Goal: Information Seeking & Learning: Learn about a topic

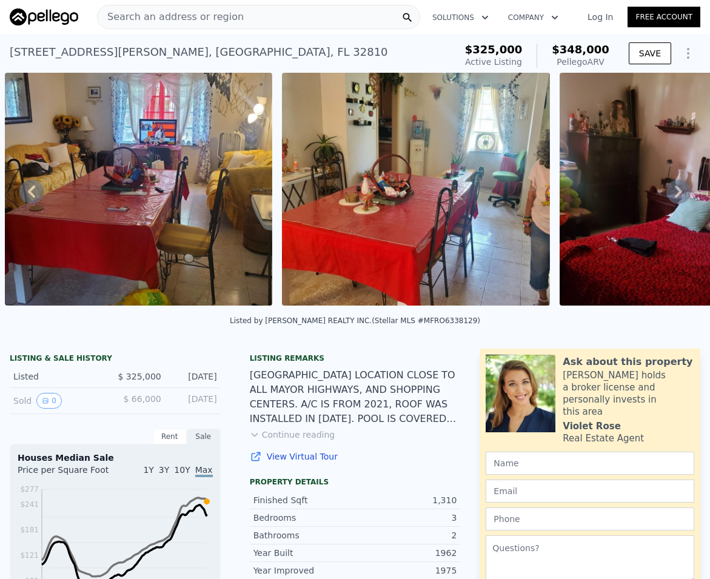
click at [161, 13] on span "Search an address or region" at bounding box center [171, 17] width 146 height 15
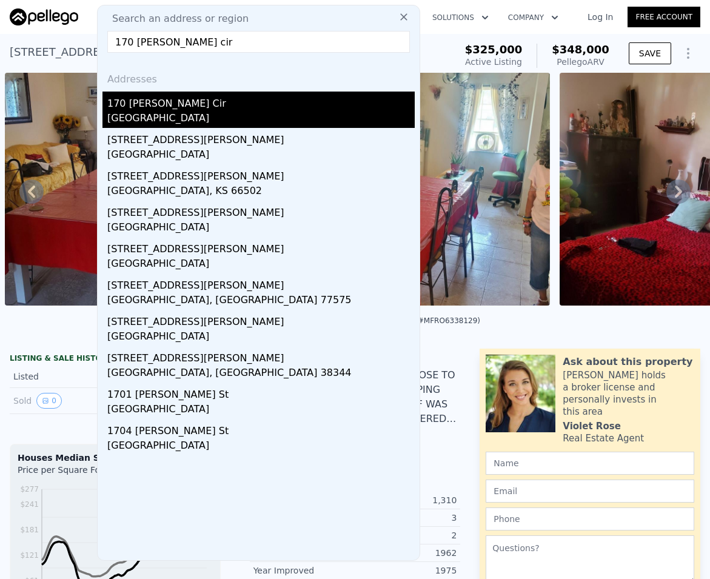
type input "170 [PERSON_NAME] cir"
click at [209, 116] on div "[GEOGRAPHIC_DATA]" at bounding box center [260, 119] width 307 height 17
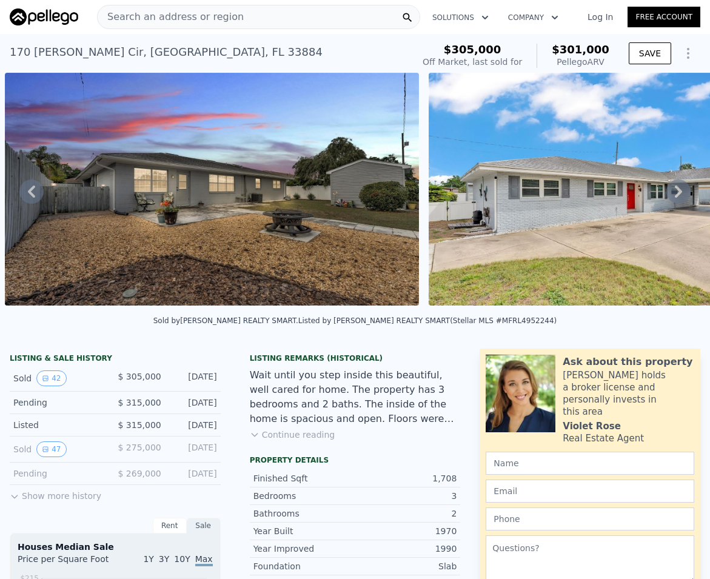
click at [666, 193] on icon at bounding box center [678, 191] width 24 height 24
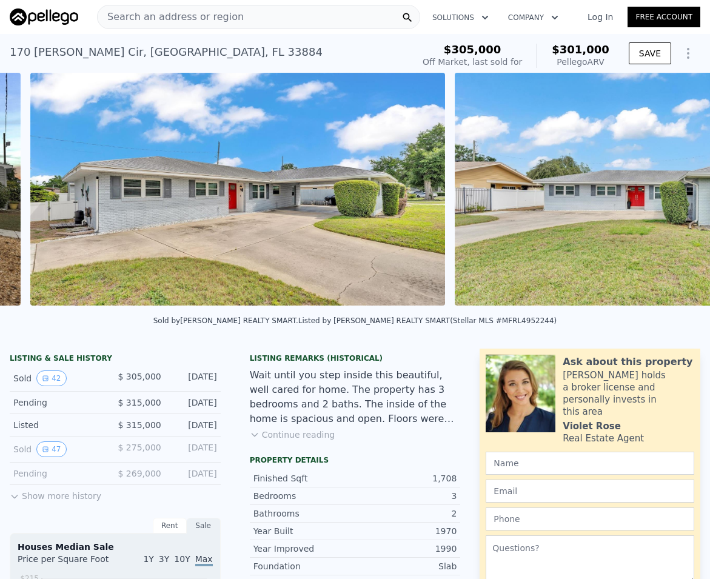
scroll to position [0, 1256]
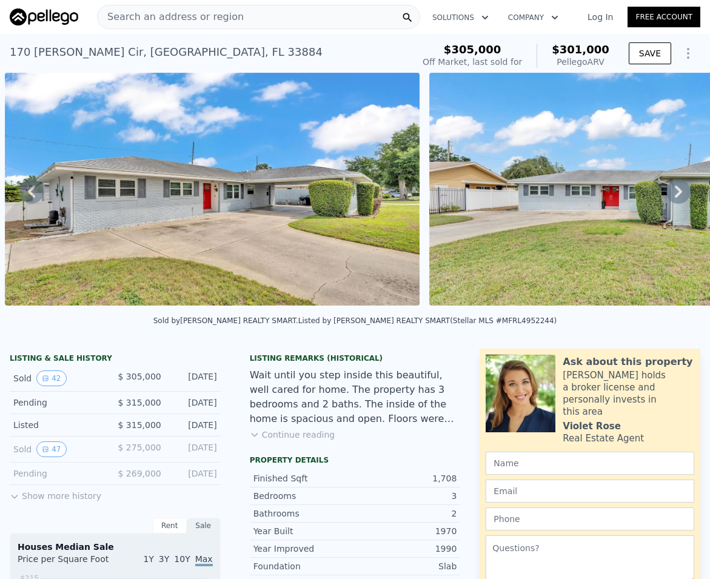
click at [667, 196] on icon at bounding box center [678, 191] width 24 height 24
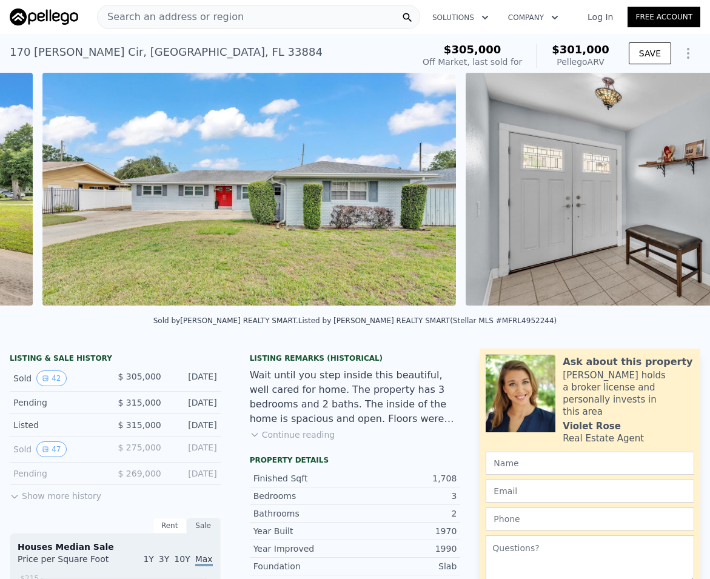
scroll to position [0, 1680]
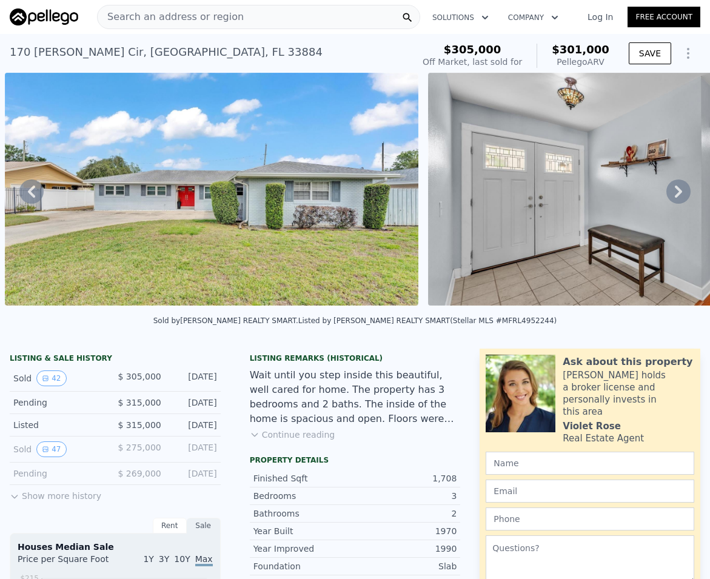
click at [667, 196] on icon at bounding box center [678, 191] width 24 height 24
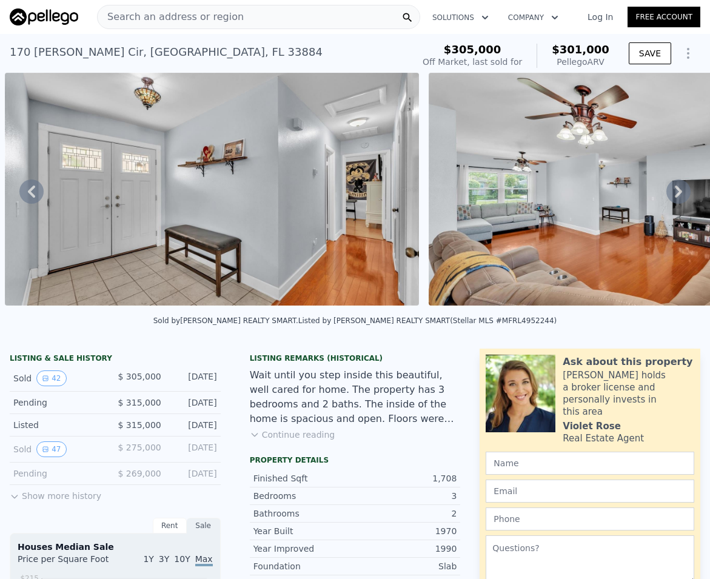
click at [667, 196] on icon at bounding box center [678, 191] width 24 height 24
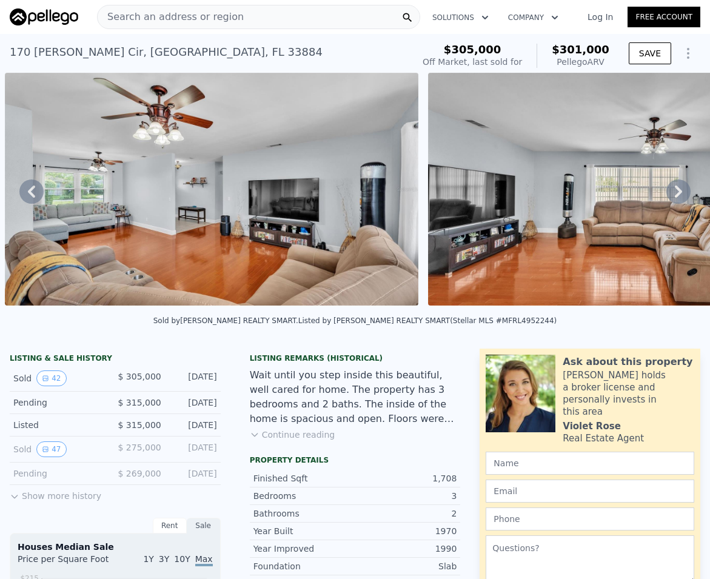
click at [667, 196] on icon at bounding box center [678, 191] width 24 height 24
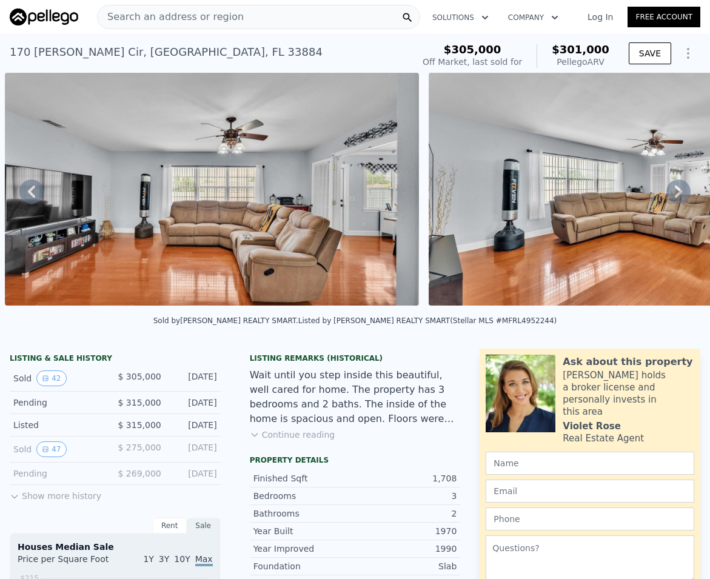
scroll to position [115, 0]
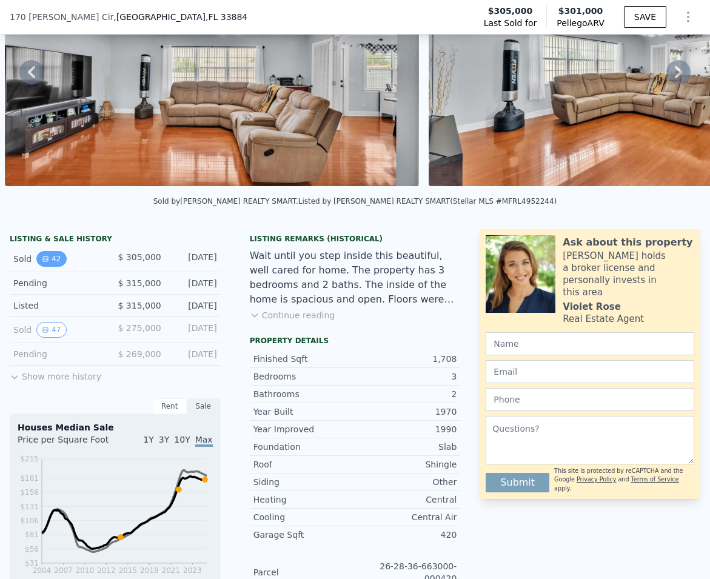
click at [50, 267] on button "42" at bounding box center [51, 259] width 30 height 16
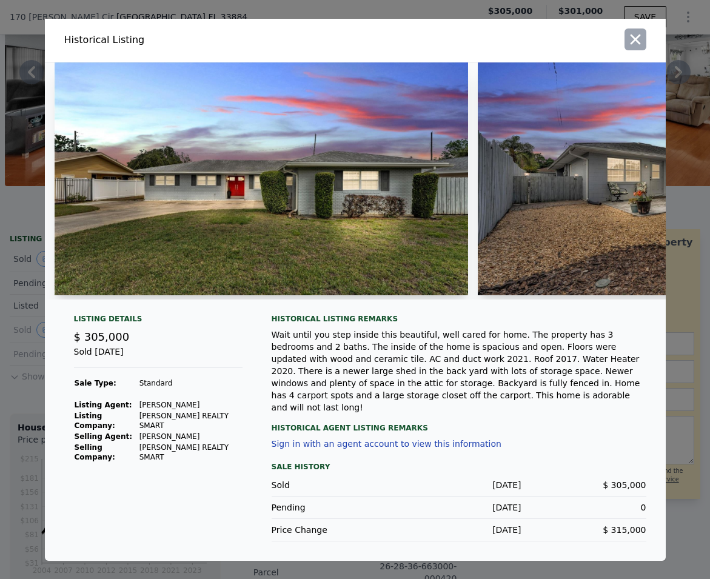
click at [635, 42] on icon "button" at bounding box center [635, 39] width 17 height 17
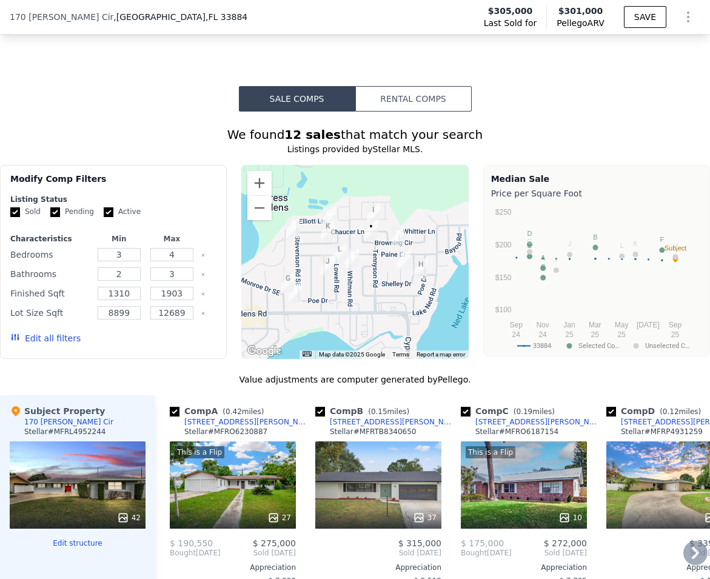
scroll to position [1360, 0]
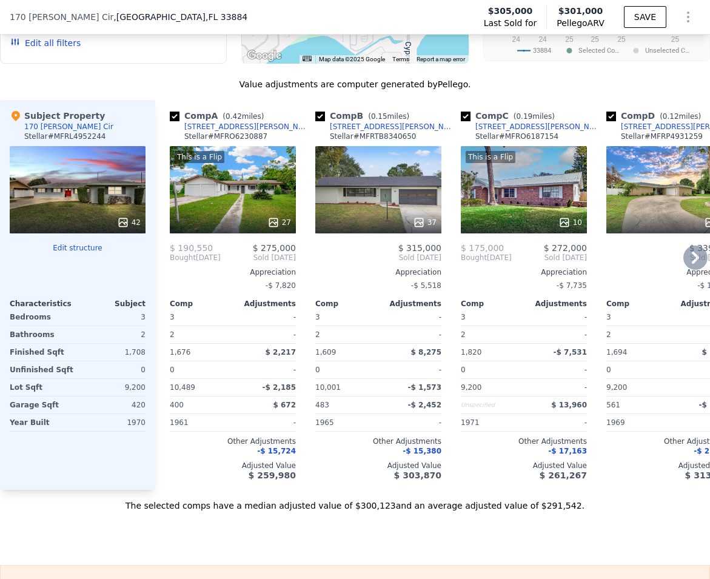
click at [683, 264] on icon at bounding box center [695, 257] width 24 height 24
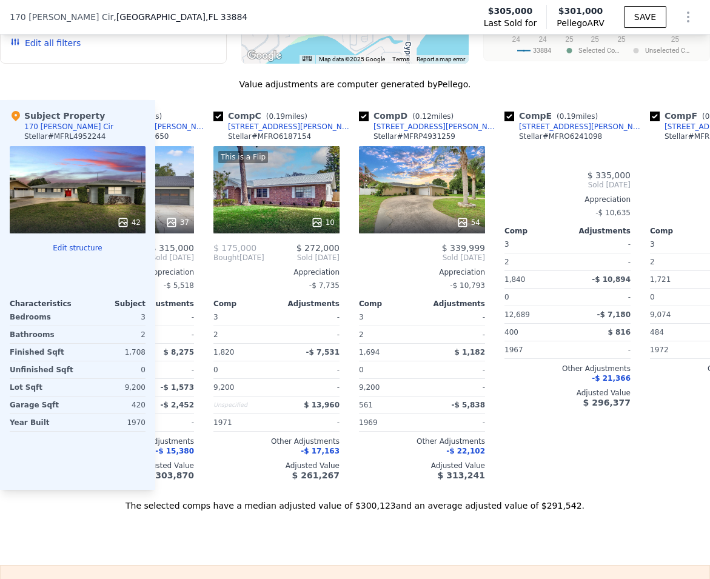
scroll to position [0, 291]
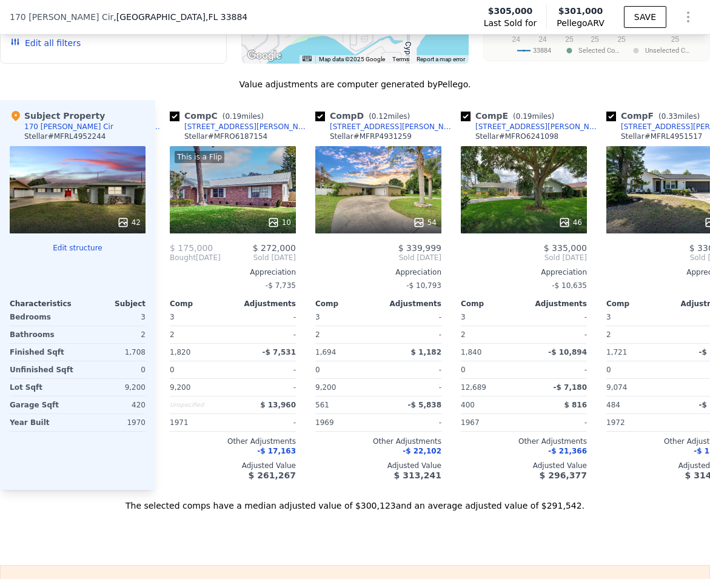
click at [53, 550] on div "Sale Comps Rental Comps We found 12 sales that match your search Listings provi…" at bounding box center [355, 151] width 710 height 827
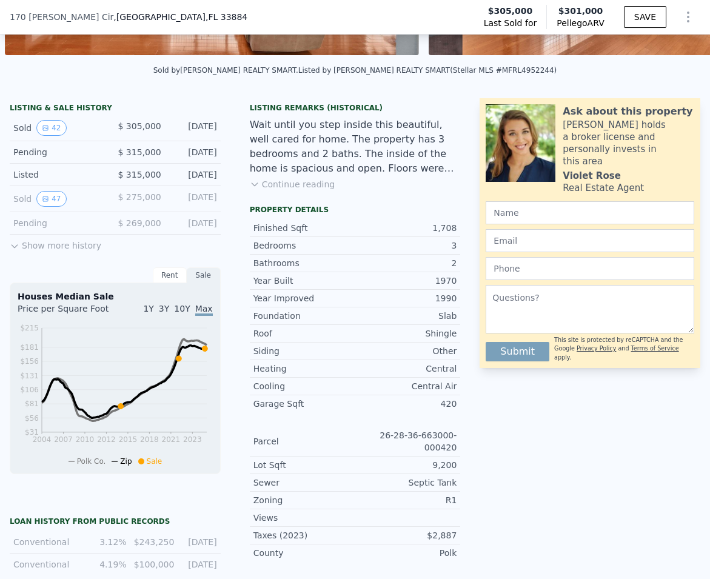
scroll to position [0, 0]
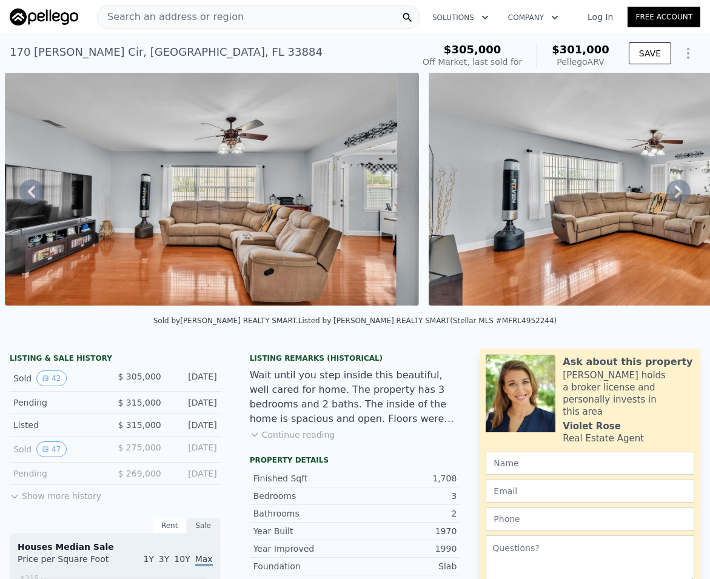
click at [667, 196] on icon at bounding box center [678, 191] width 24 height 24
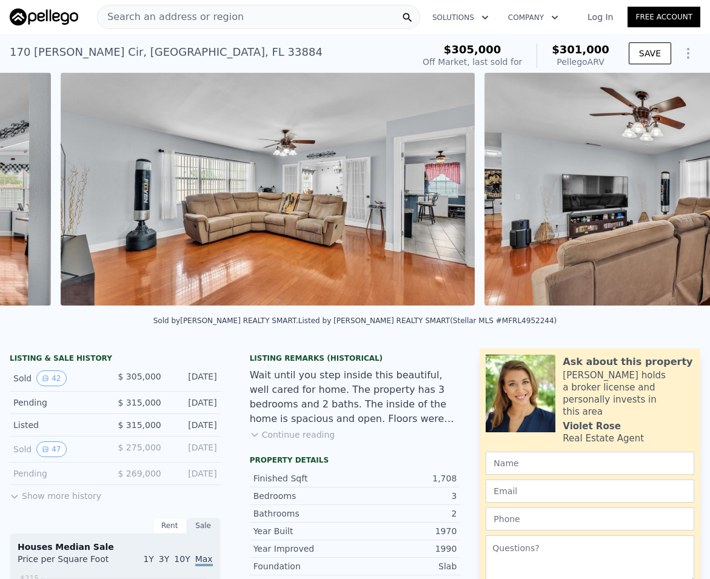
scroll to position [0, 3373]
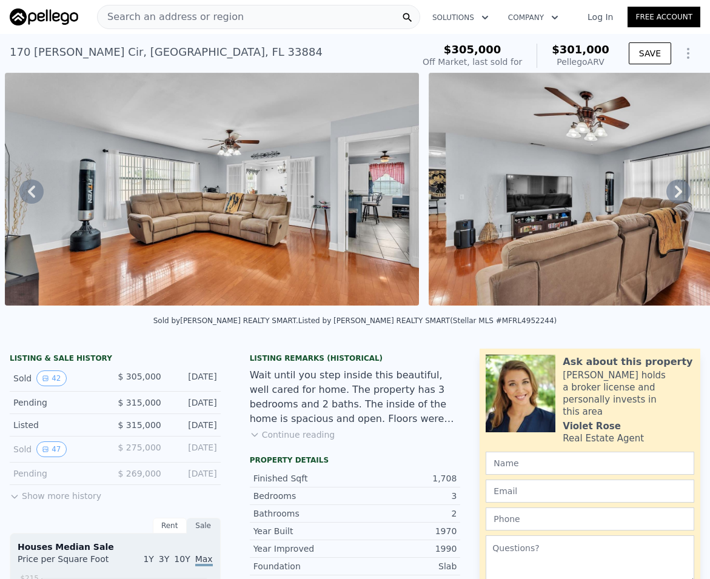
click at [667, 196] on icon at bounding box center [678, 191] width 24 height 24
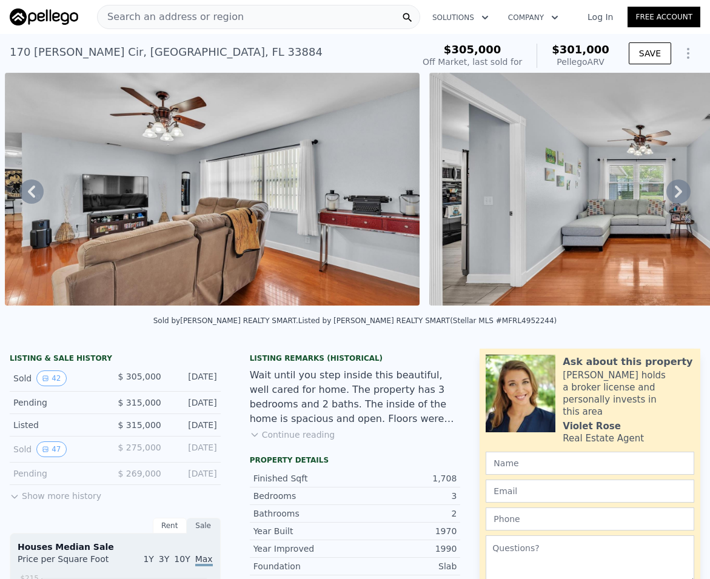
click at [667, 196] on icon at bounding box center [678, 191] width 24 height 24
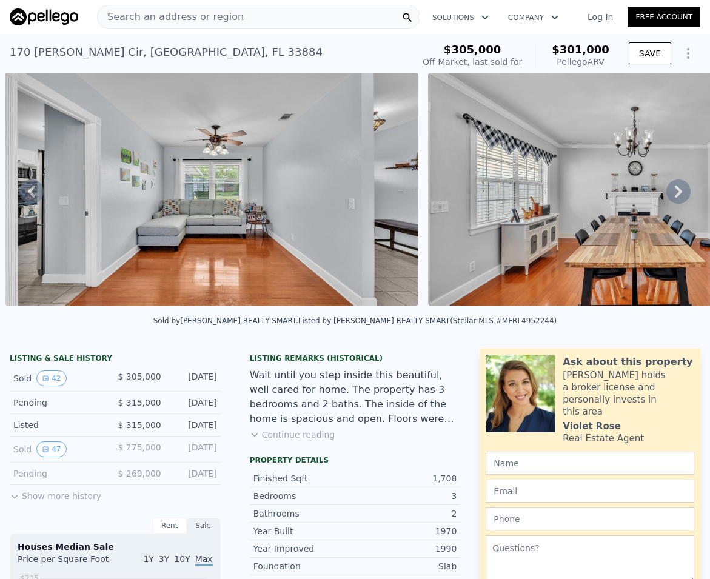
click at [667, 196] on icon at bounding box center [678, 191] width 24 height 24
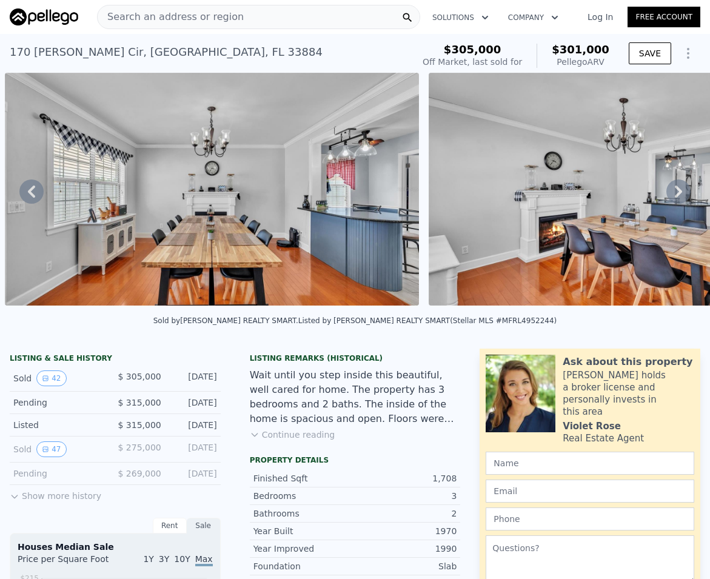
click at [667, 196] on icon at bounding box center [678, 191] width 24 height 24
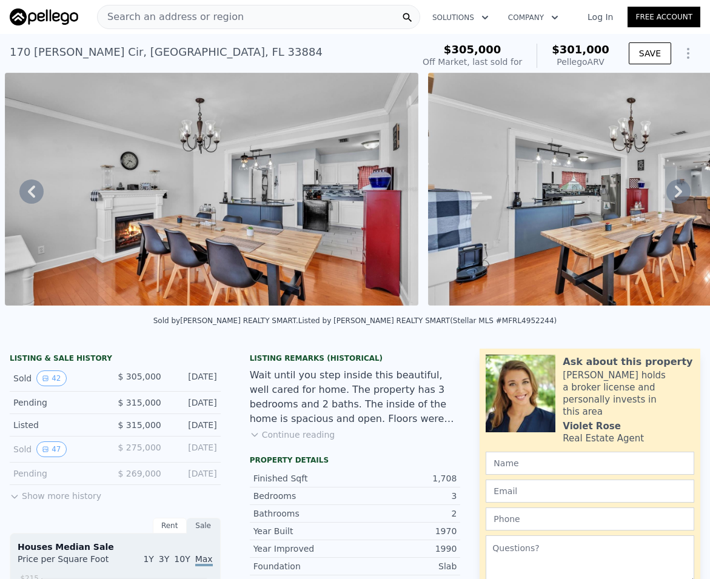
click at [667, 196] on icon at bounding box center [678, 191] width 24 height 24
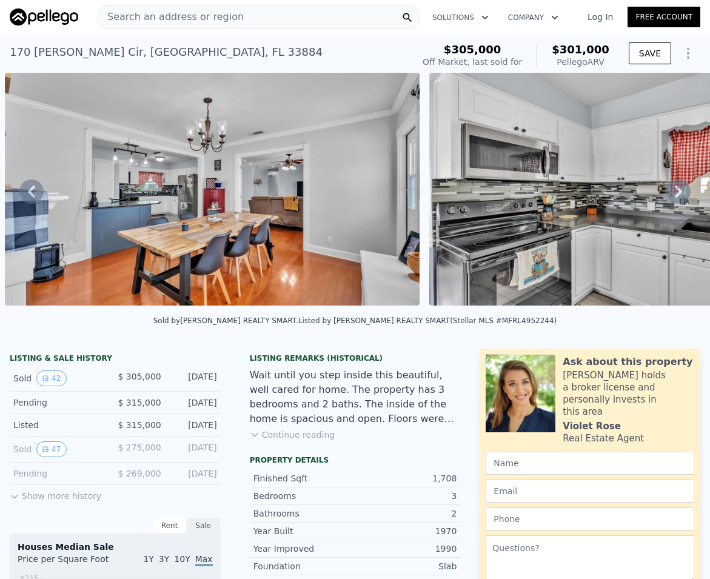
click at [667, 196] on div "• + − • + − STREET VIEW Loading... SATELLITE VIEW" at bounding box center [355, 191] width 710 height 237
click at [671, 202] on icon at bounding box center [678, 191] width 24 height 24
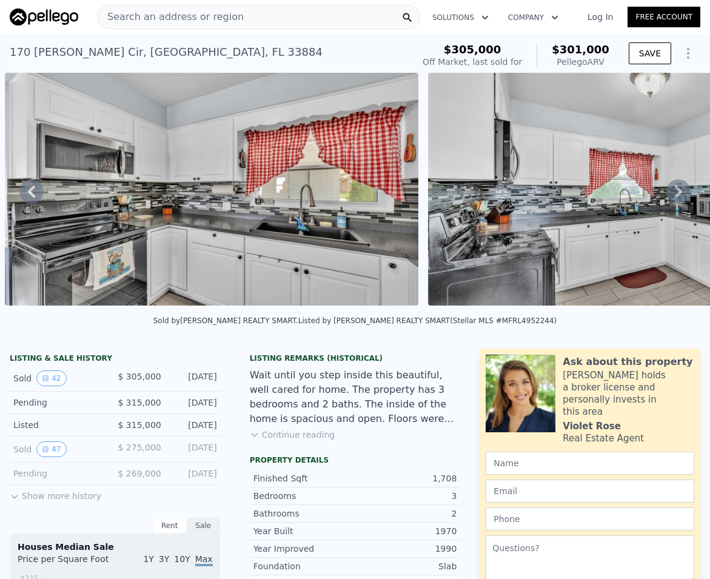
click at [671, 202] on icon at bounding box center [678, 191] width 24 height 24
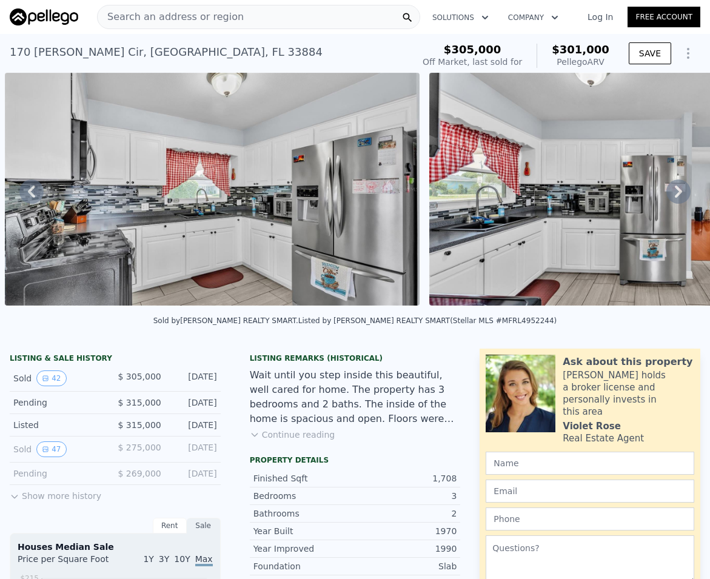
click at [671, 202] on icon at bounding box center [678, 191] width 24 height 24
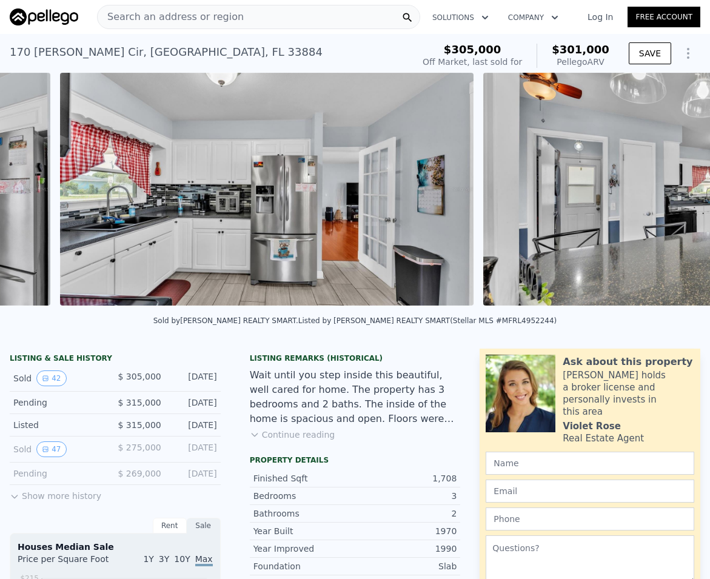
scroll to position [0, 6762]
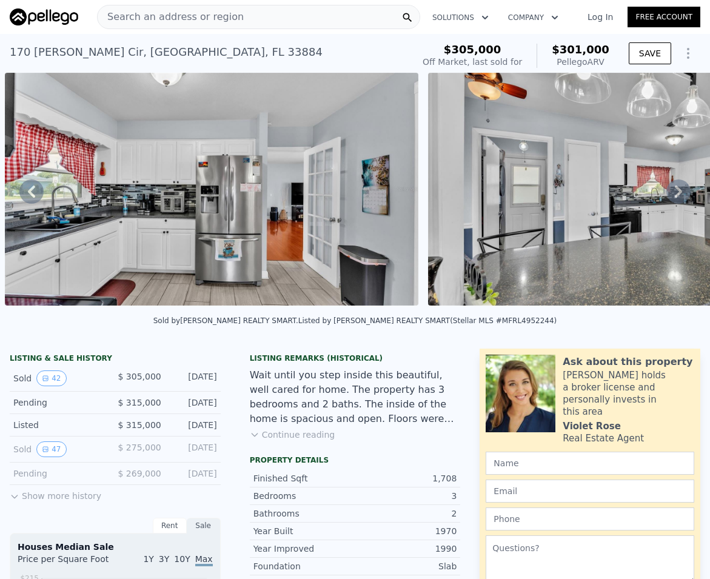
click at [671, 202] on icon at bounding box center [678, 191] width 24 height 24
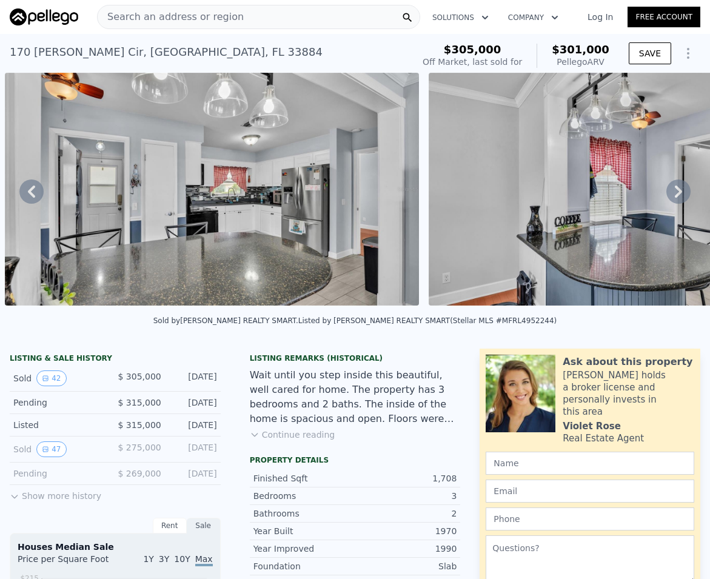
click at [671, 202] on icon at bounding box center [678, 191] width 24 height 24
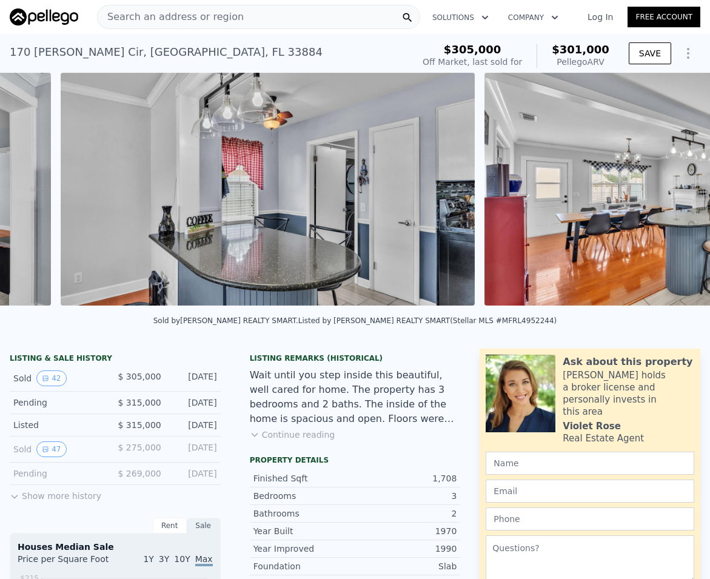
scroll to position [0, 7609]
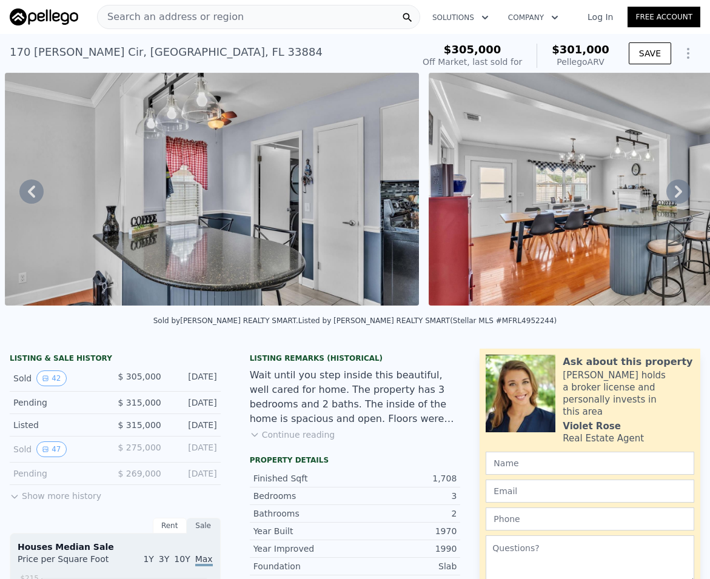
click at [671, 200] on icon at bounding box center [678, 191] width 24 height 24
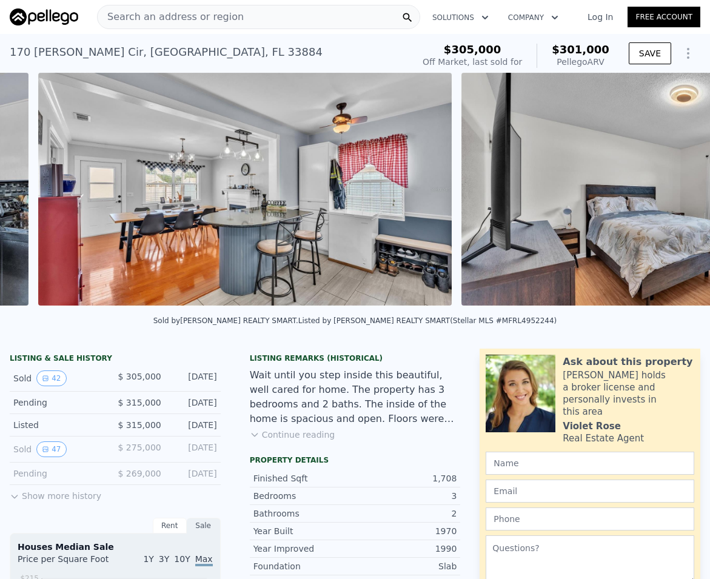
scroll to position [0, 8032]
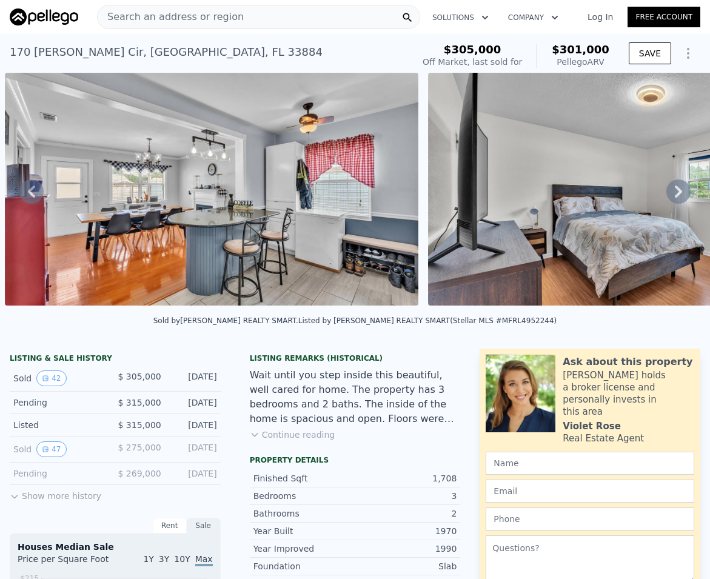
click at [671, 200] on icon at bounding box center [678, 191] width 24 height 24
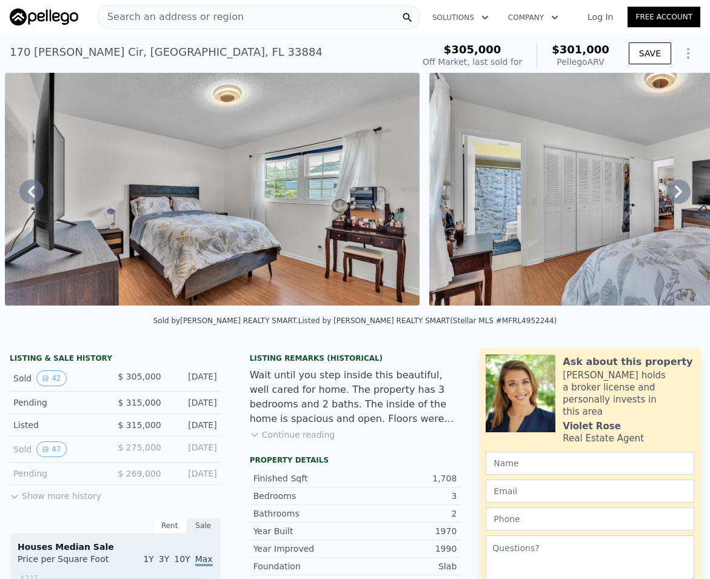
click at [671, 200] on icon at bounding box center [678, 191] width 24 height 24
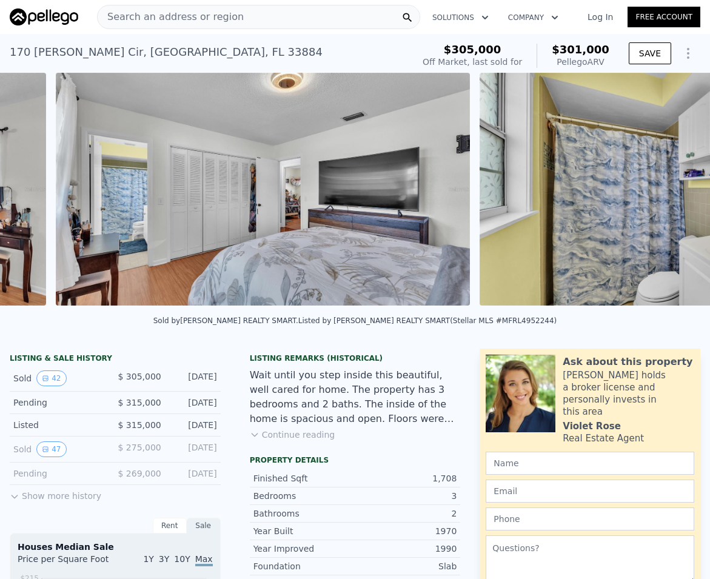
scroll to position [0, 8879]
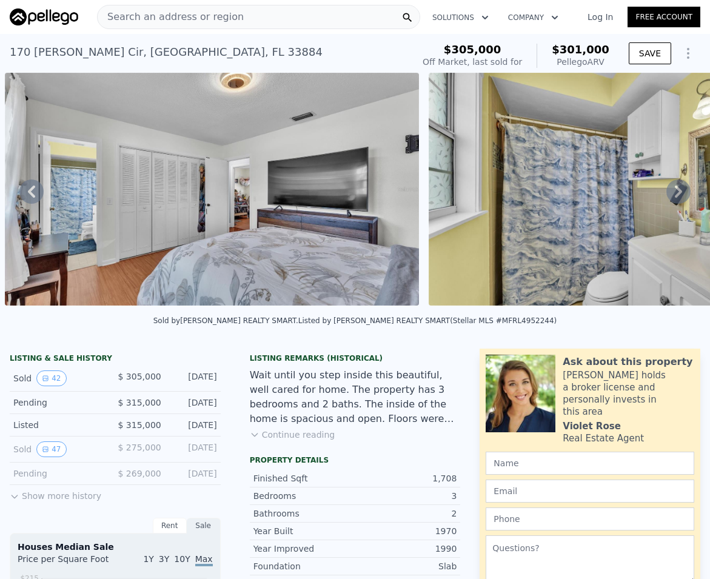
click at [671, 200] on icon at bounding box center [678, 191] width 24 height 24
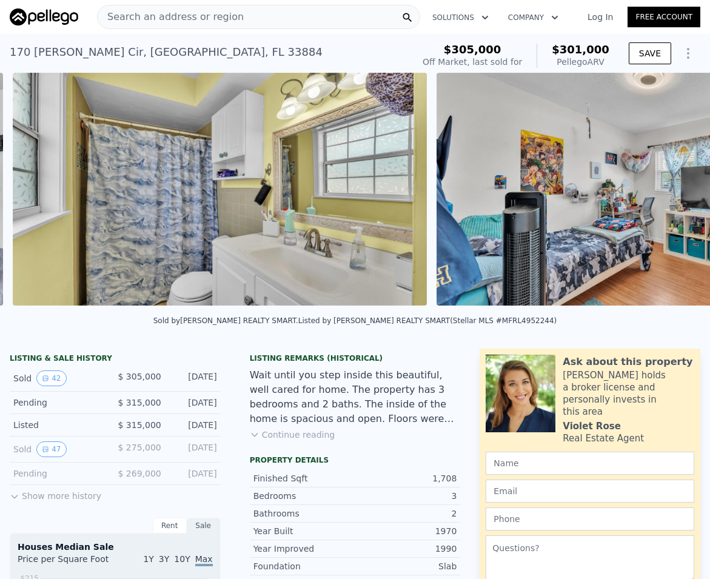
scroll to position [0, 9303]
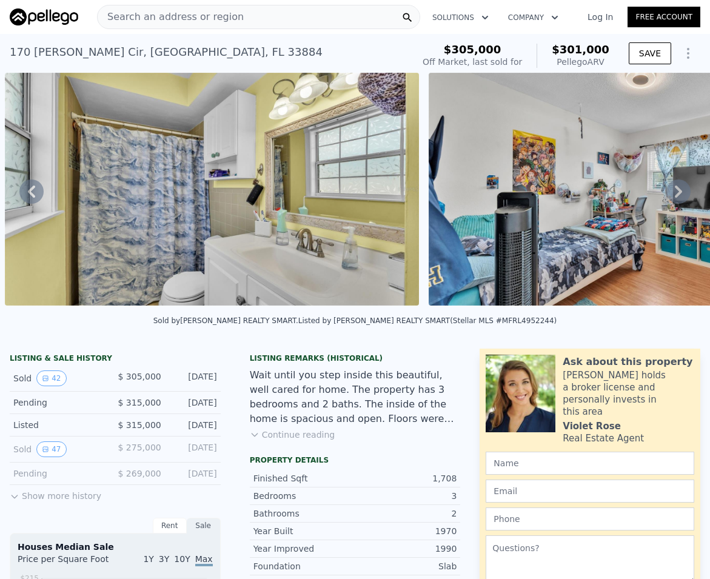
click at [671, 200] on icon at bounding box center [678, 191] width 24 height 24
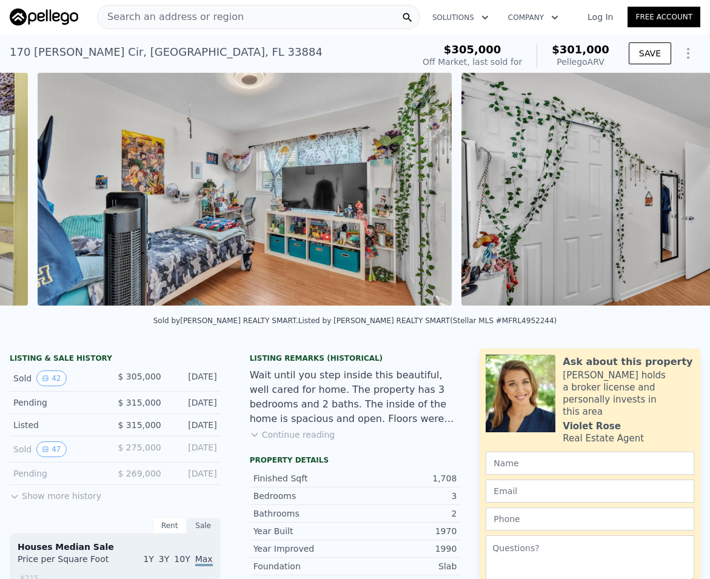
scroll to position [0, 9727]
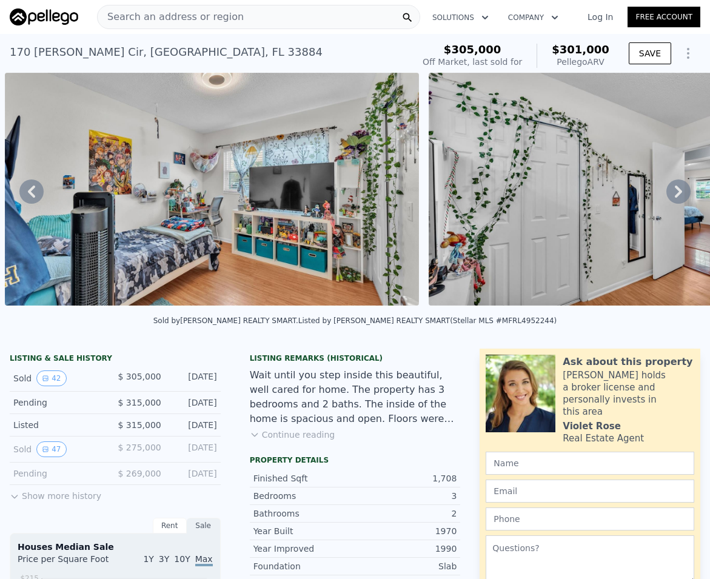
click at [671, 199] on icon at bounding box center [678, 191] width 24 height 24
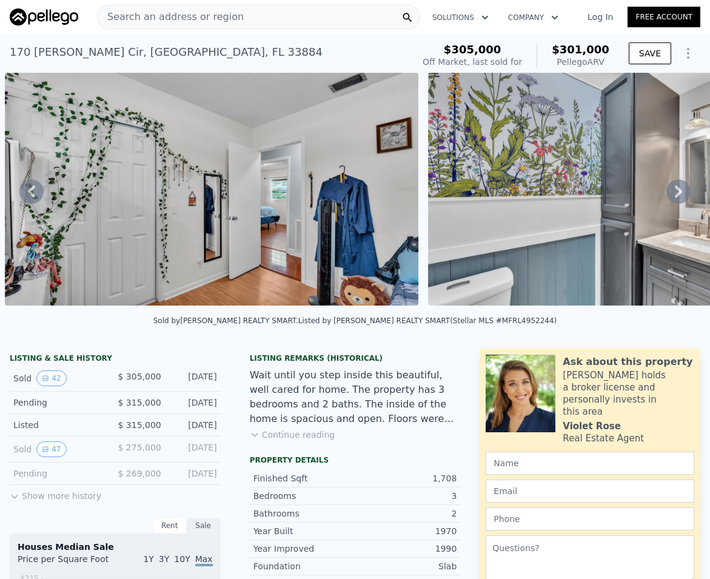
click at [671, 199] on icon at bounding box center [678, 191] width 24 height 24
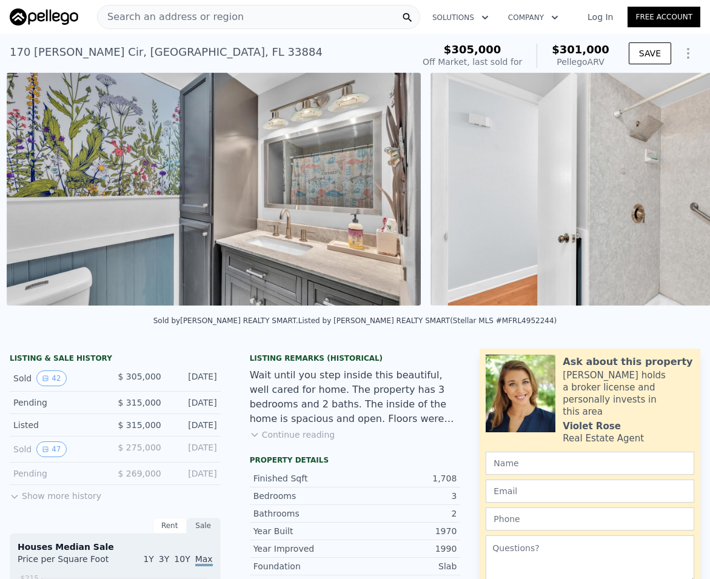
scroll to position [0, 10573]
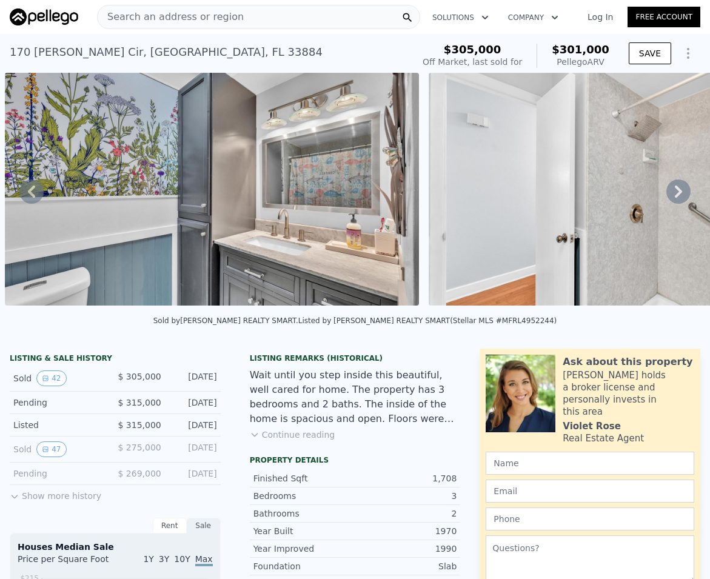
click at [671, 199] on icon at bounding box center [678, 191] width 24 height 24
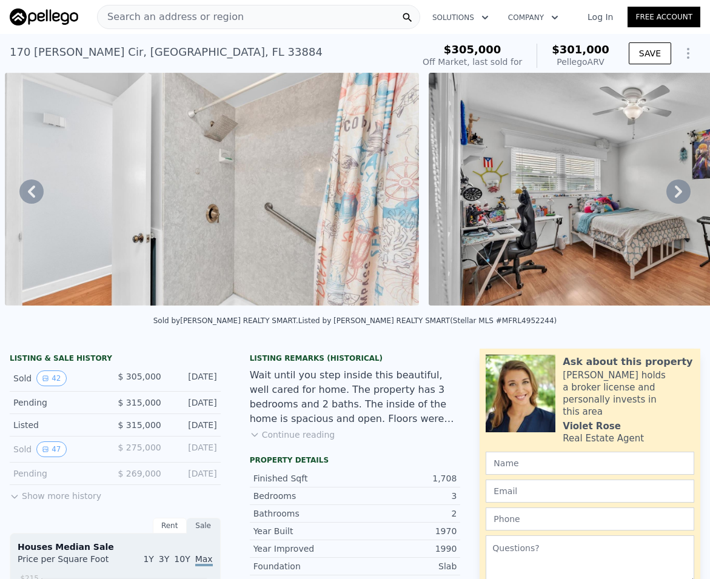
click at [671, 199] on icon at bounding box center [678, 191] width 24 height 24
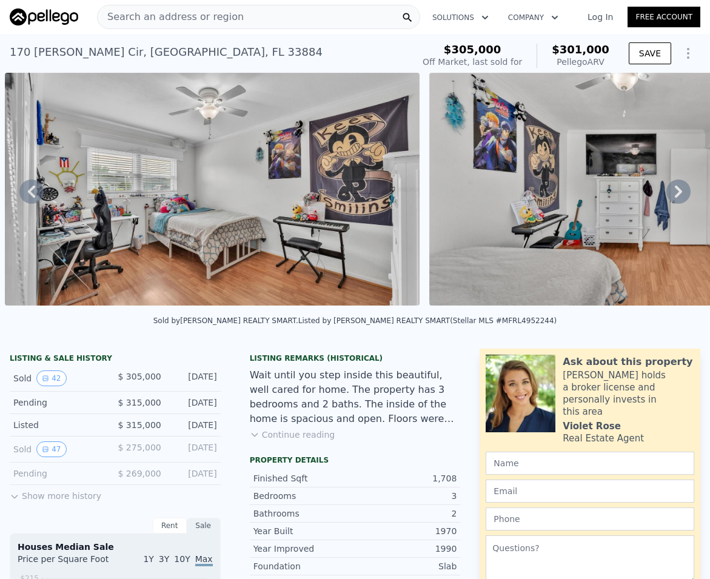
click at [671, 199] on icon at bounding box center [678, 191] width 24 height 24
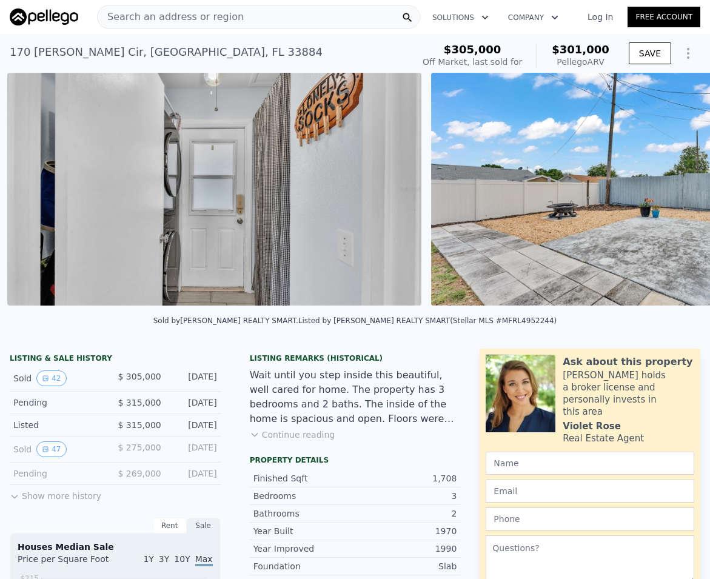
scroll to position [0, 12268]
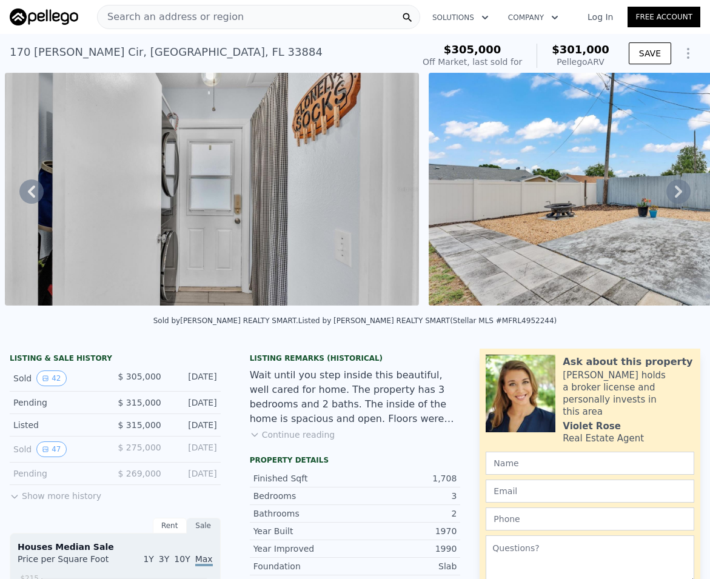
click at [671, 199] on div "• + − • + − STREET VIEW Loading... SATELLITE VIEW" at bounding box center [355, 191] width 710 height 237
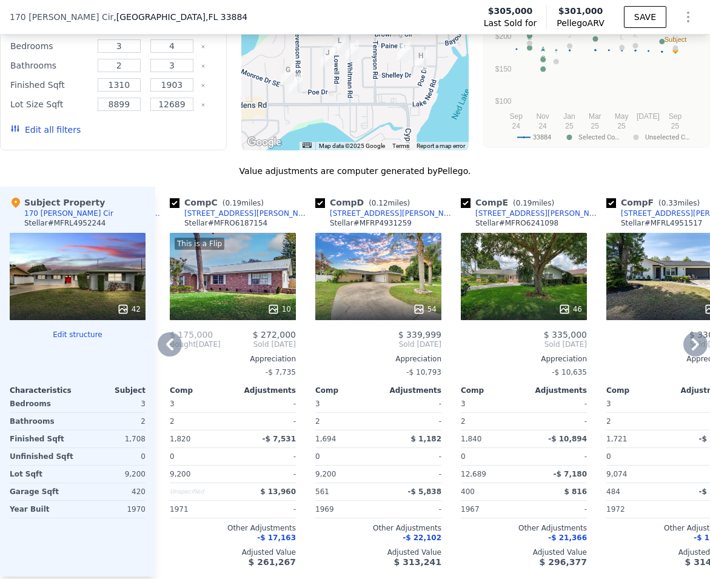
scroll to position [1377, 0]
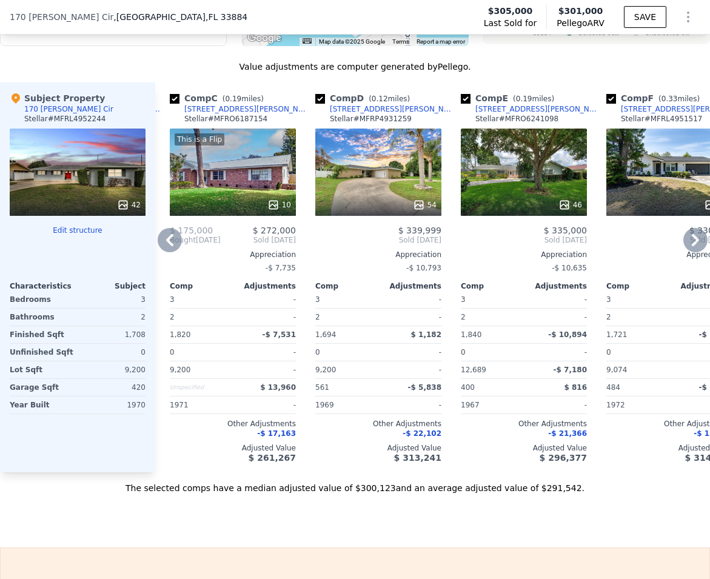
click at [683, 251] on icon at bounding box center [695, 240] width 24 height 24
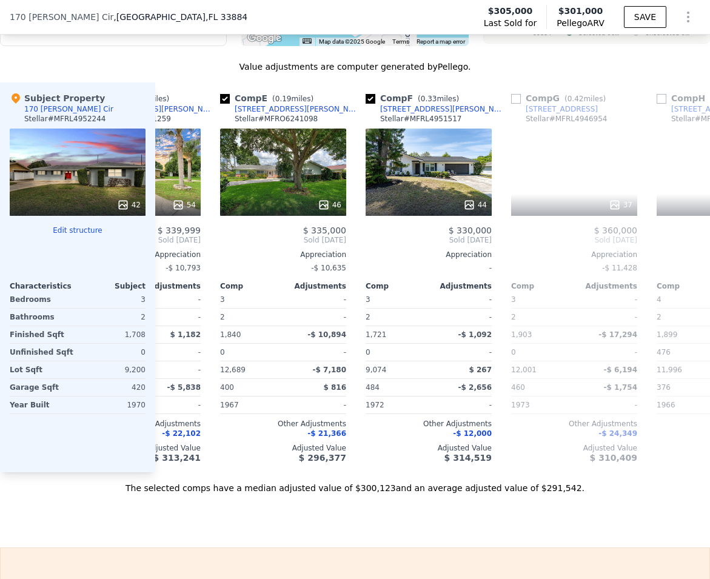
scroll to position [0, 582]
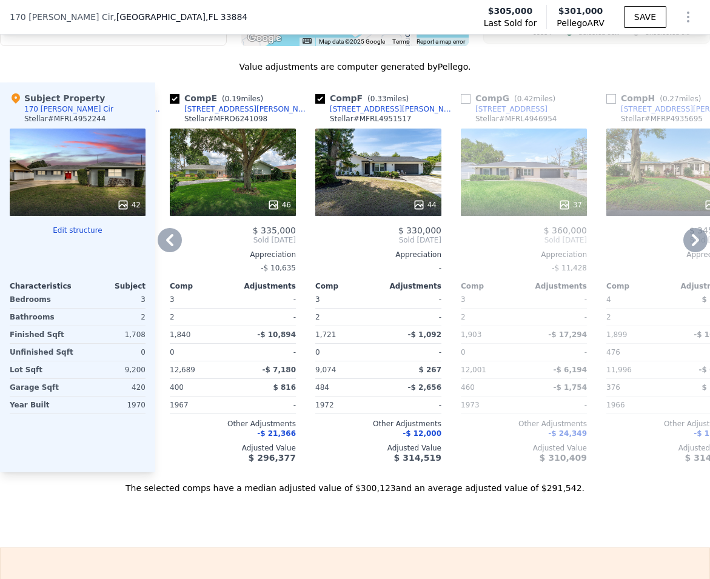
click at [683, 251] on icon at bounding box center [695, 240] width 24 height 24
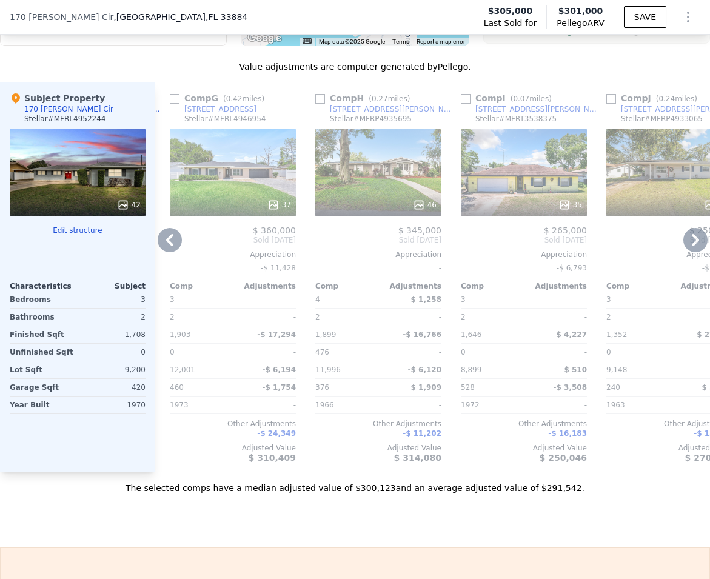
click at [170, 245] on icon at bounding box center [169, 240] width 7 height 12
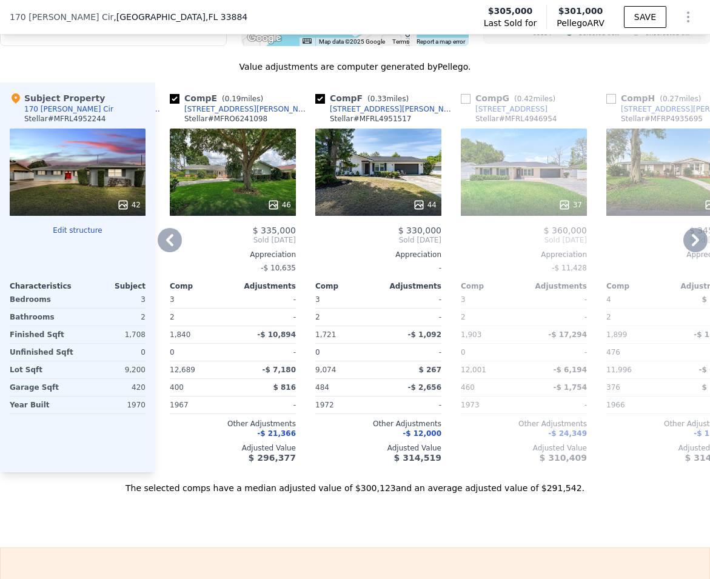
click at [683, 250] on icon at bounding box center [695, 240] width 24 height 24
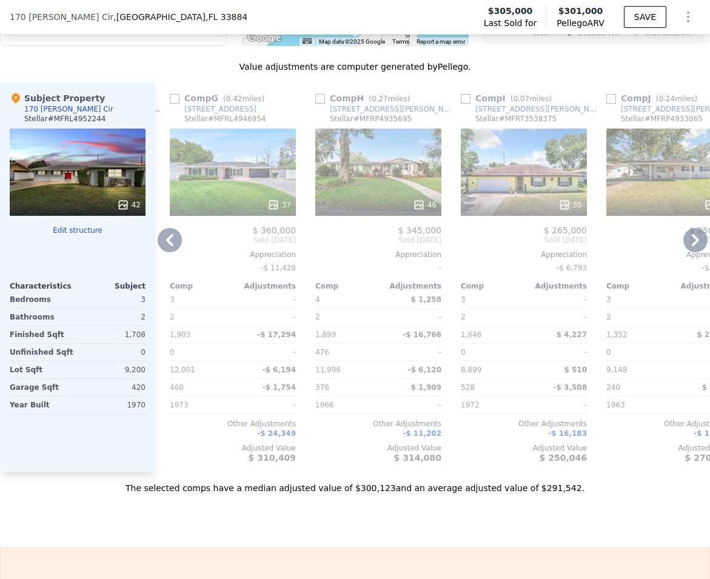
click at [683, 250] on icon at bounding box center [695, 240] width 24 height 24
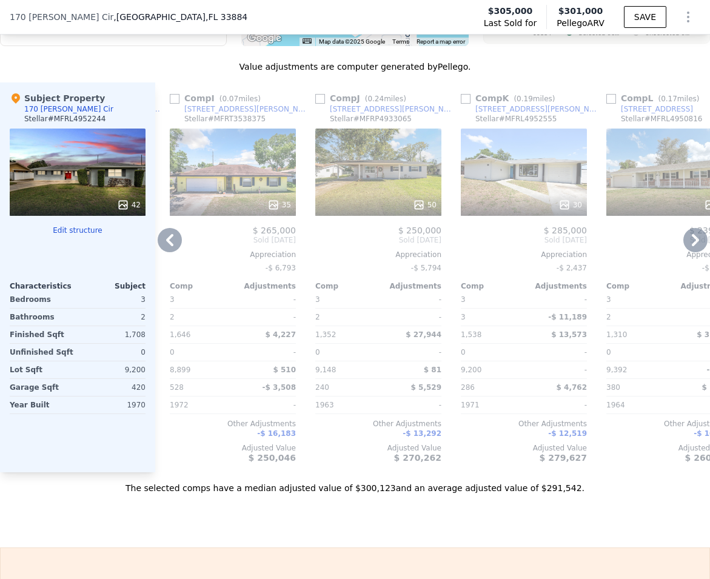
click at [683, 250] on icon at bounding box center [695, 240] width 24 height 24
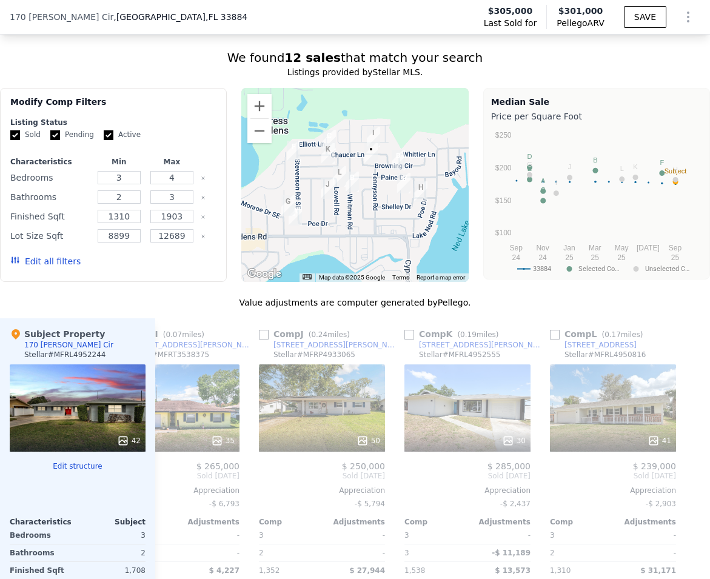
scroll to position [1042, 0]
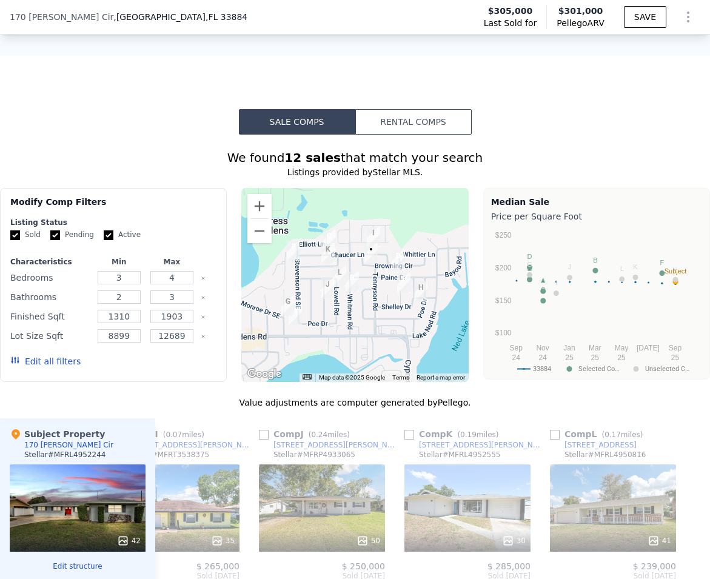
click at [362, 297] on div at bounding box center [354, 285] width 227 height 194
click at [257, 242] on button "Zoom out" at bounding box center [259, 231] width 24 height 24
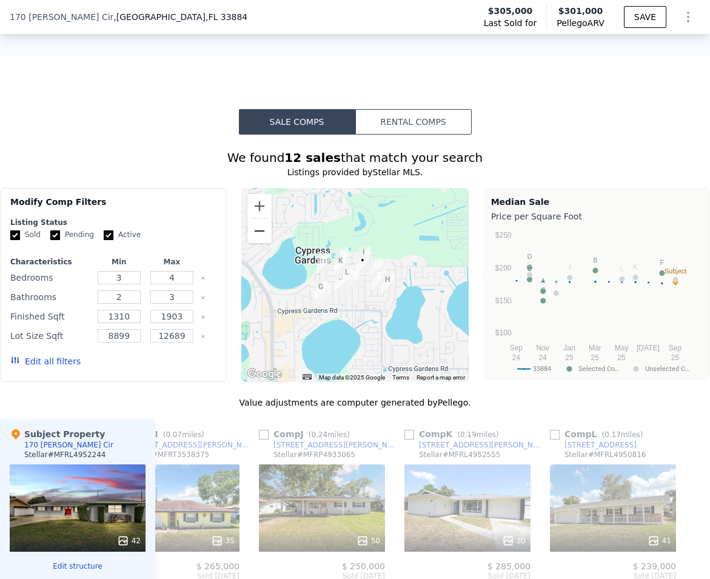
click at [256, 239] on button "Zoom out" at bounding box center [259, 231] width 24 height 24
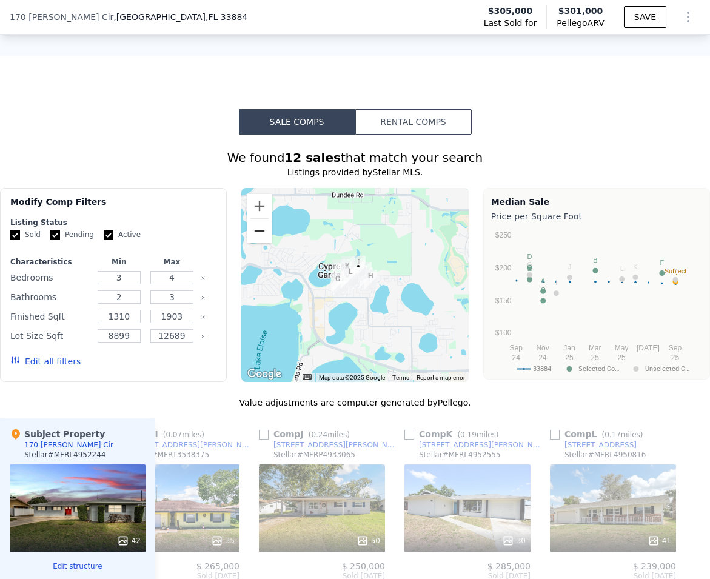
click at [256, 239] on button "Zoom out" at bounding box center [259, 231] width 24 height 24
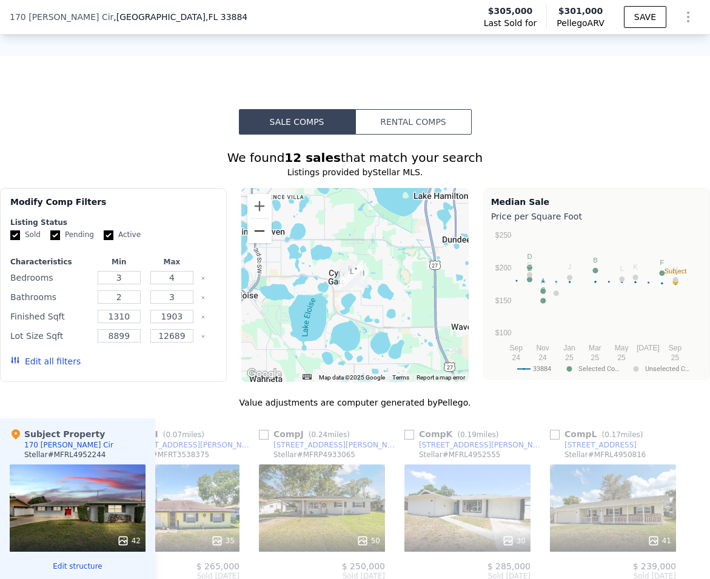
click at [256, 239] on button "Zoom out" at bounding box center [259, 231] width 24 height 24
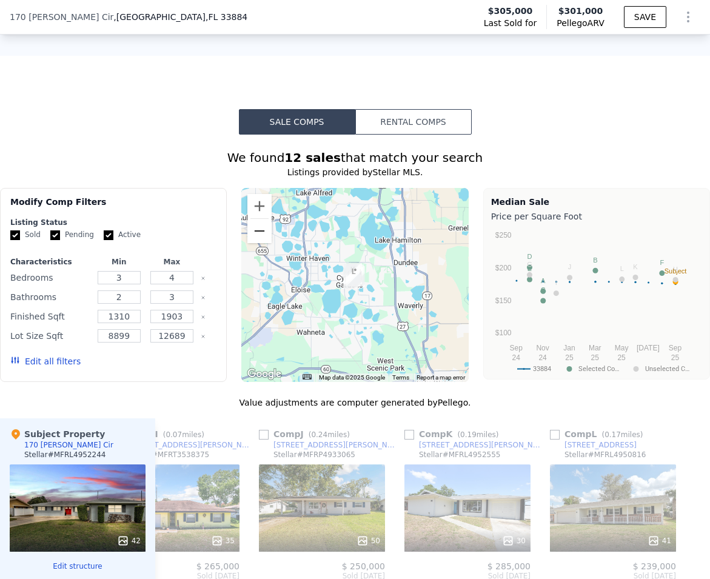
click at [256, 239] on button "Zoom out" at bounding box center [259, 231] width 24 height 24
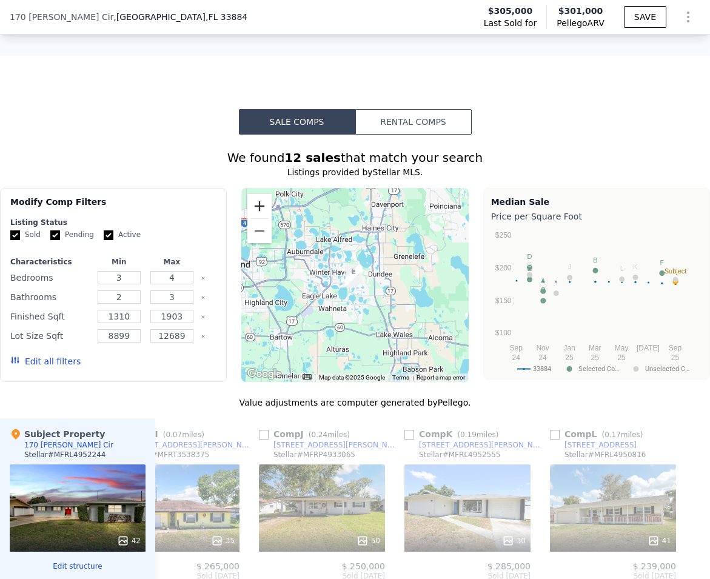
click at [252, 210] on button "Zoom in" at bounding box center [259, 206] width 24 height 24
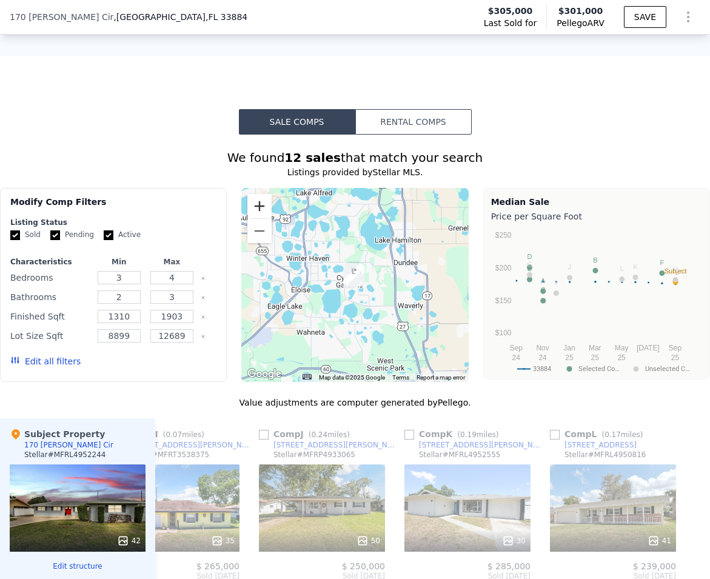
click at [252, 210] on button "Zoom in" at bounding box center [259, 206] width 24 height 24
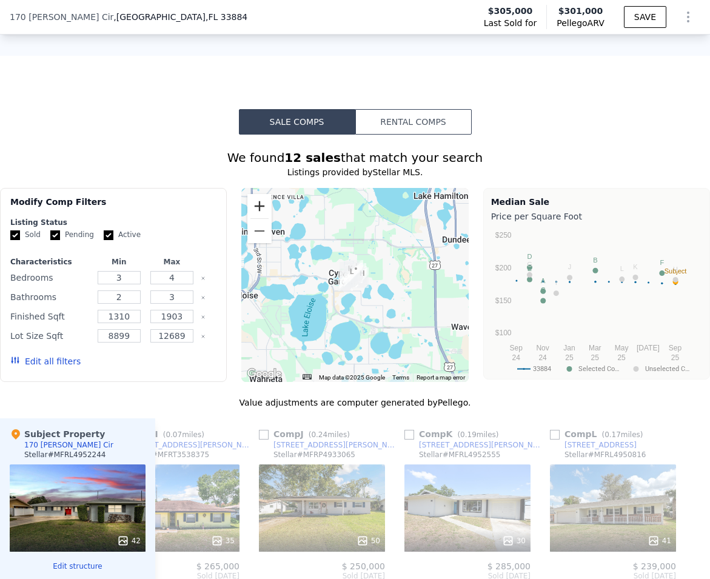
click at [252, 210] on button "Zoom in" at bounding box center [259, 206] width 24 height 24
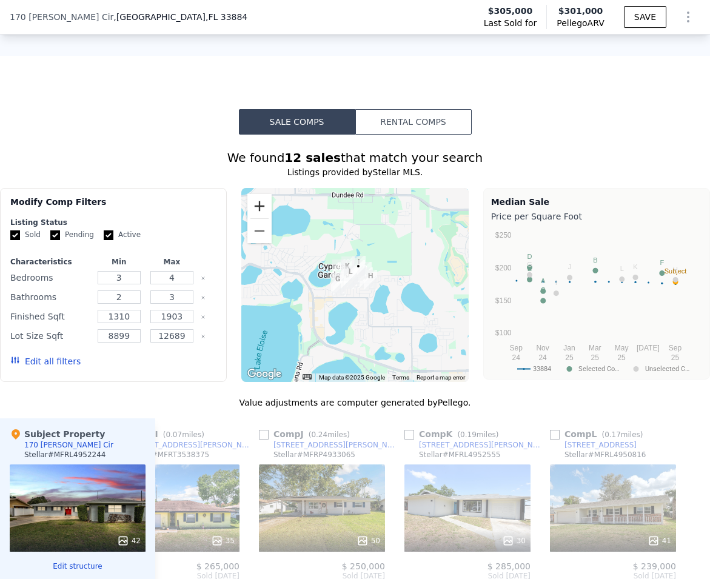
click at [252, 210] on button "Zoom in" at bounding box center [259, 206] width 24 height 24
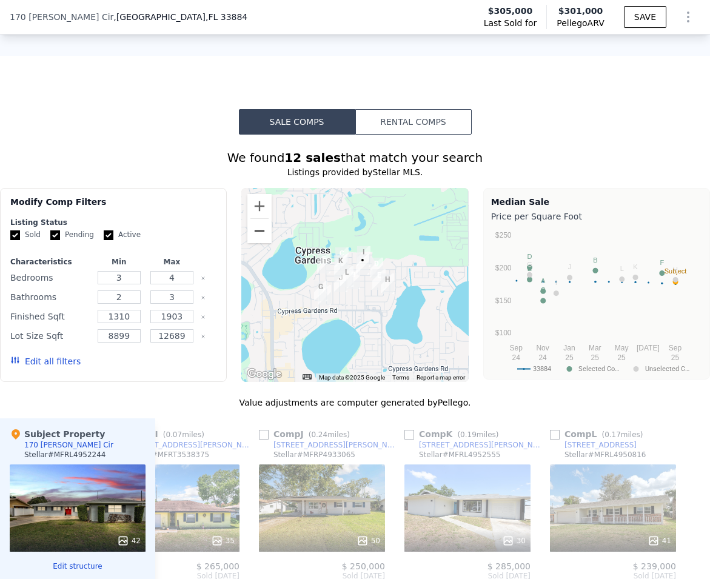
click at [252, 242] on button "Zoom out" at bounding box center [259, 231] width 24 height 24
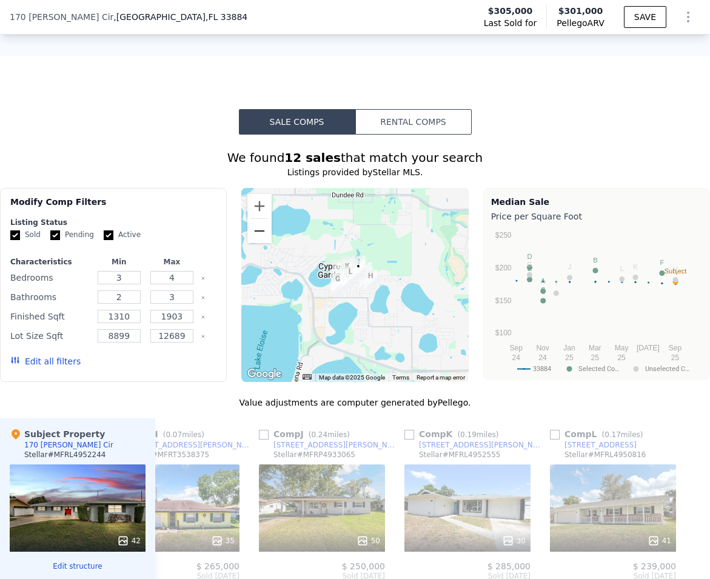
click at [252, 242] on button "Zoom out" at bounding box center [259, 231] width 24 height 24
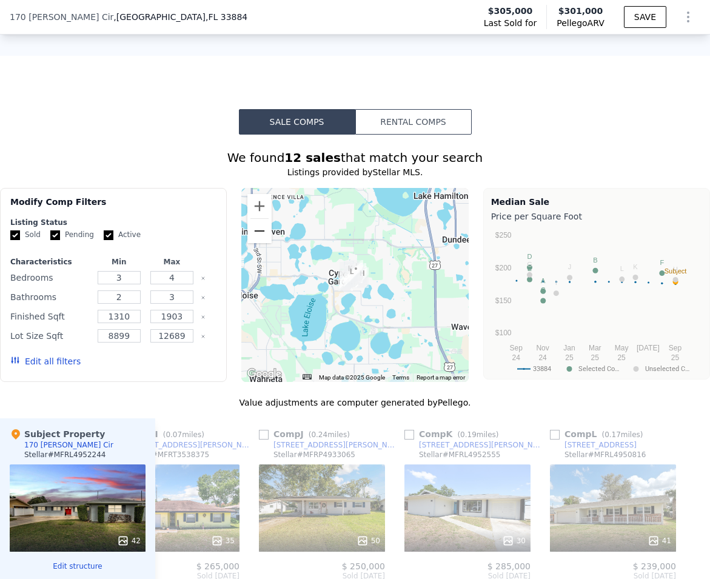
click at [252, 242] on button "Zoom out" at bounding box center [259, 231] width 24 height 24
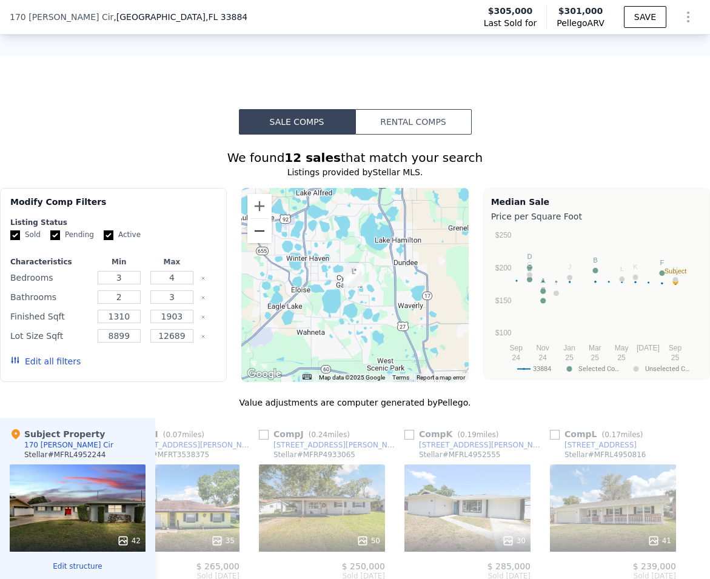
click at [252, 242] on button "Zoom out" at bounding box center [259, 231] width 24 height 24
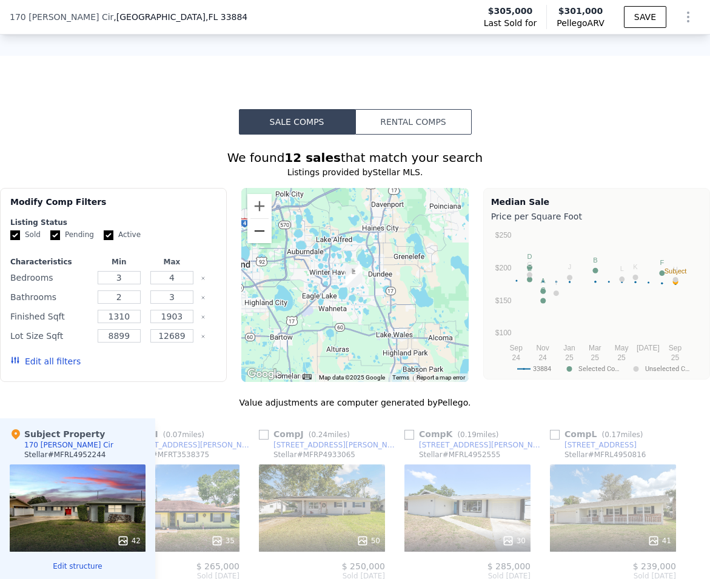
click at [252, 242] on button "Zoom out" at bounding box center [259, 231] width 24 height 24
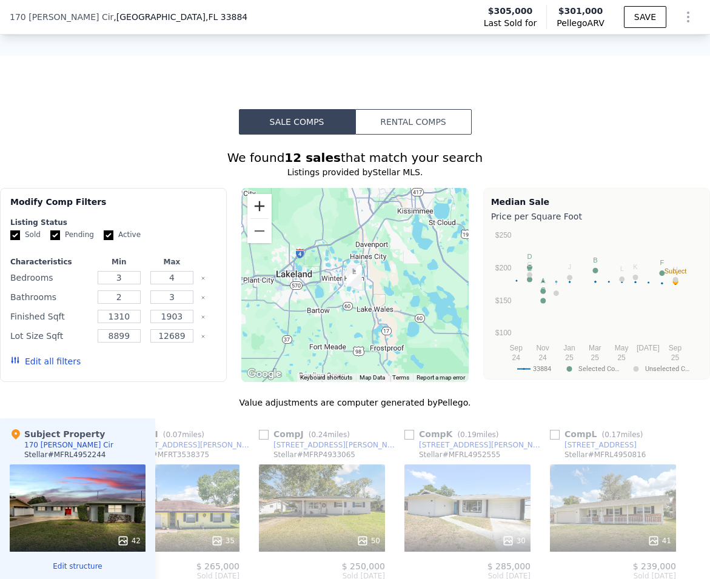
click at [259, 210] on button "Zoom in" at bounding box center [259, 206] width 24 height 24
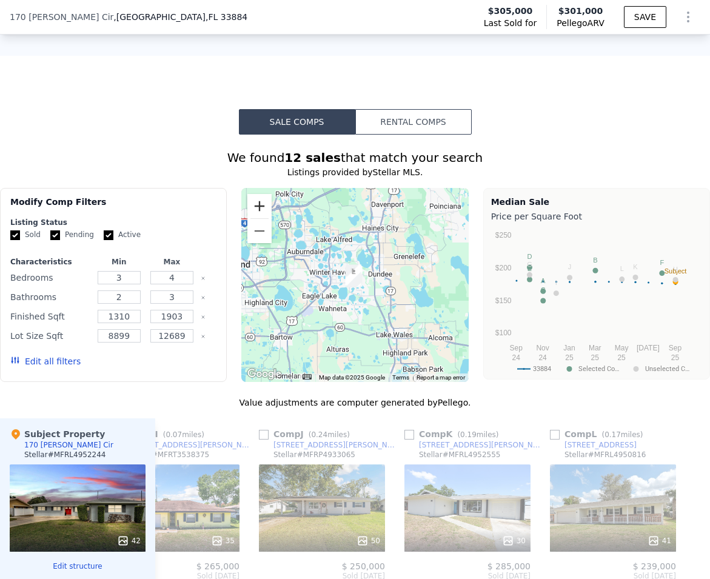
click at [258, 212] on button "Zoom in" at bounding box center [259, 206] width 24 height 24
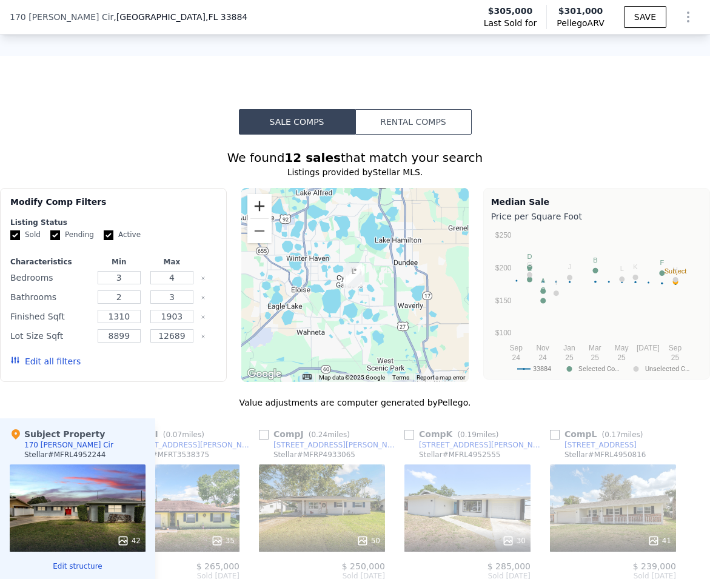
click at [258, 212] on button "Zoom in" at bounding box center [259, 206] width 24 height 24
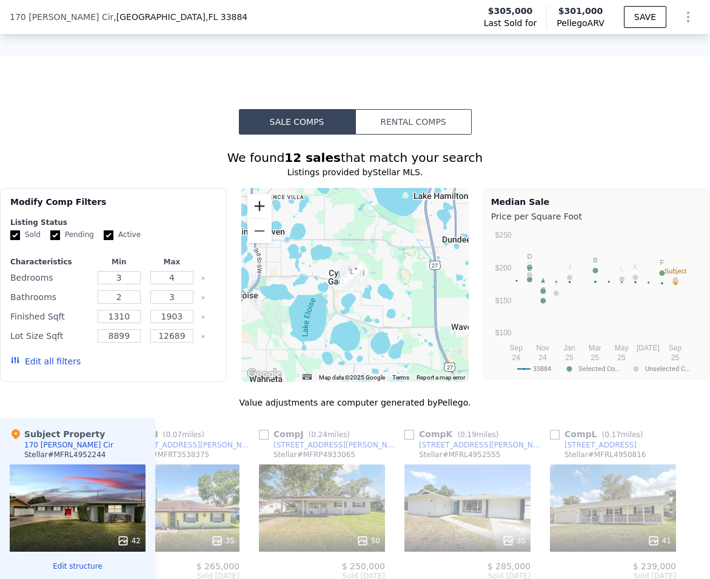
click at [258, 212] on button "Zoom in" at bounding box center [259, 206] width 24 height 24
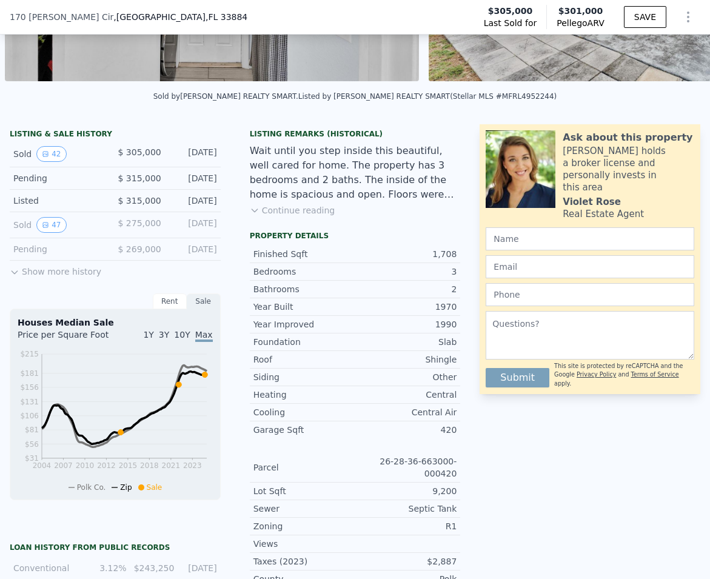
scroll to position [0, 0]
